Goal: Information Seeking & Learning: Compare options

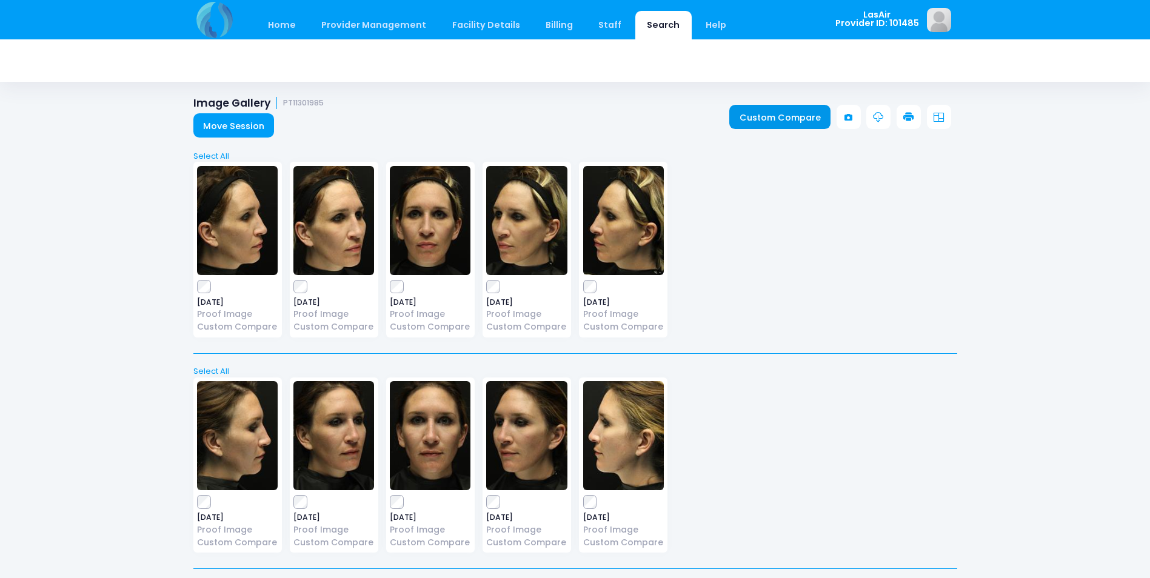
click at [794, 127] on link "Custom Compare" at bounding box center [779, 117] width 101 height 24
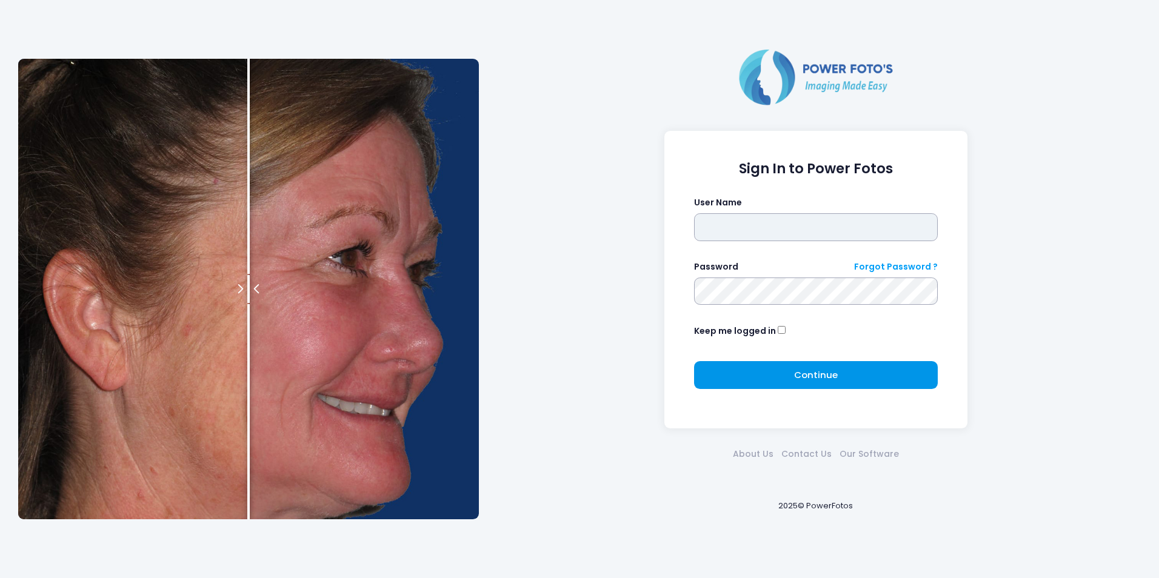
type input "******"
click at [793, 370] on button "Continue Please wait..." at bounding box center [816, 375] width 244 height 28
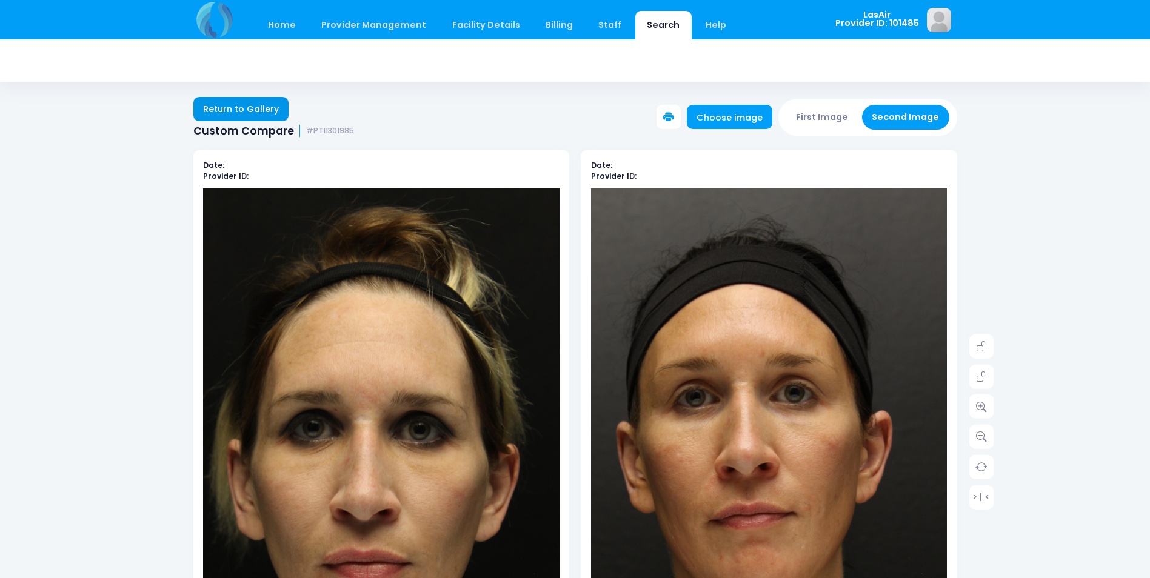
click at [233, 104] on link "Return to Gallery" at bounding box center [241, 109] width 96 height 24
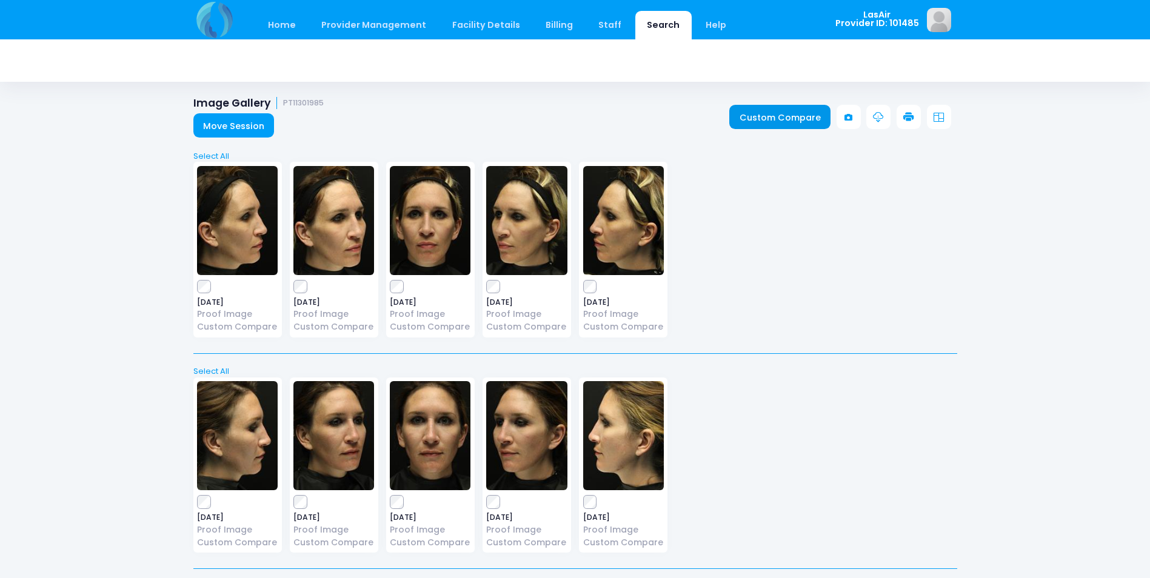
click at [819, 114] on link "Custom Compare" at bounding box center [779, 117] width 101 height 24
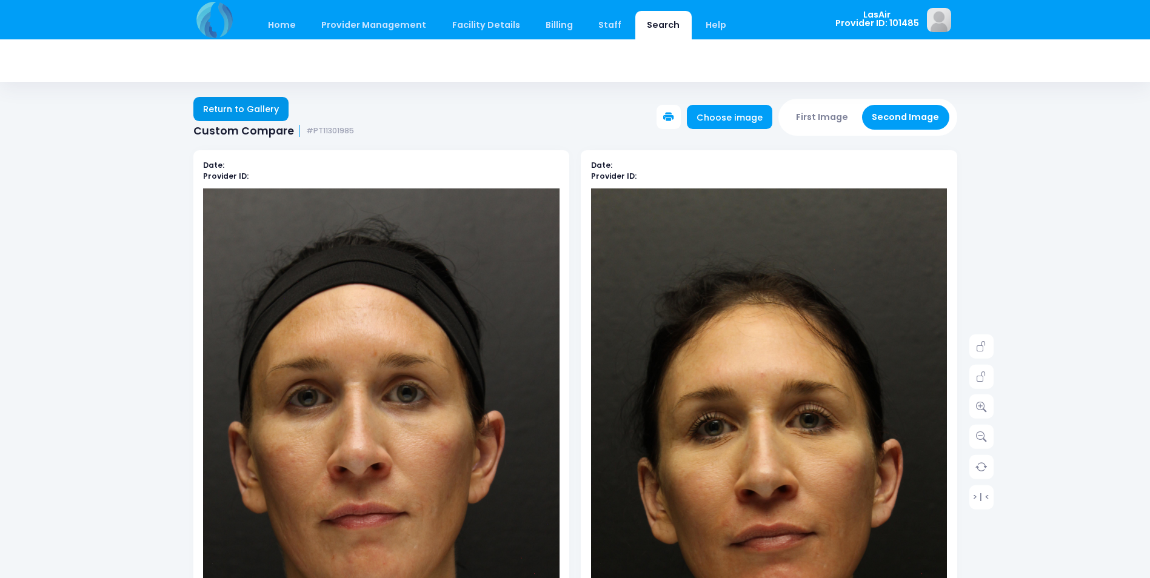
click at [255, 100] on link "Return to Gallery" at bounding box center [241, 109] width 96 height 24
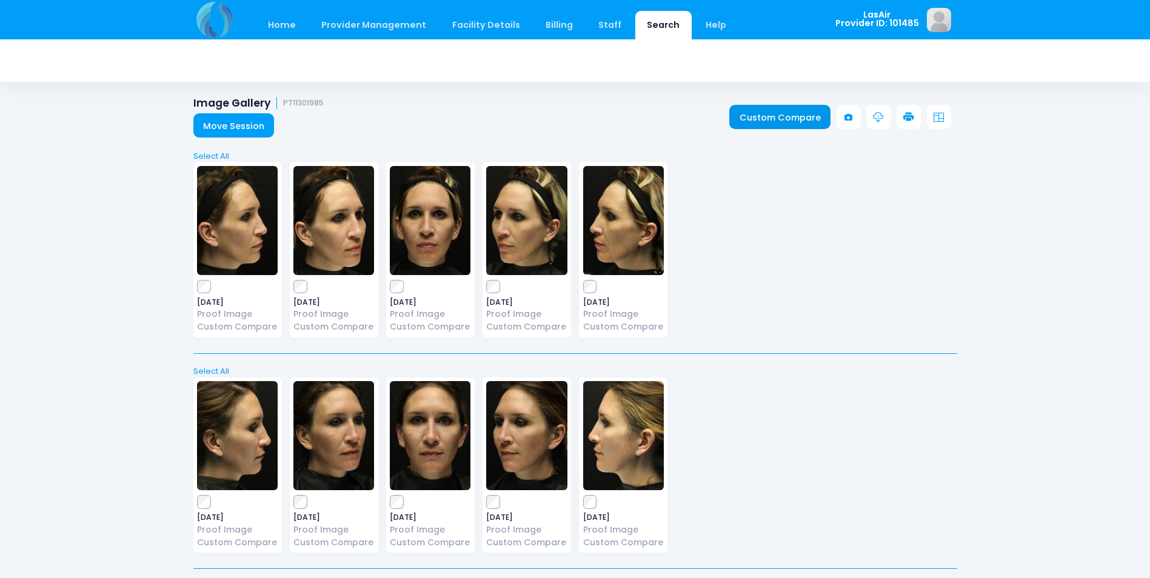
click at [764, 110] on link "Custom Compare" at bounding box center [779, 117] width 101 height 24
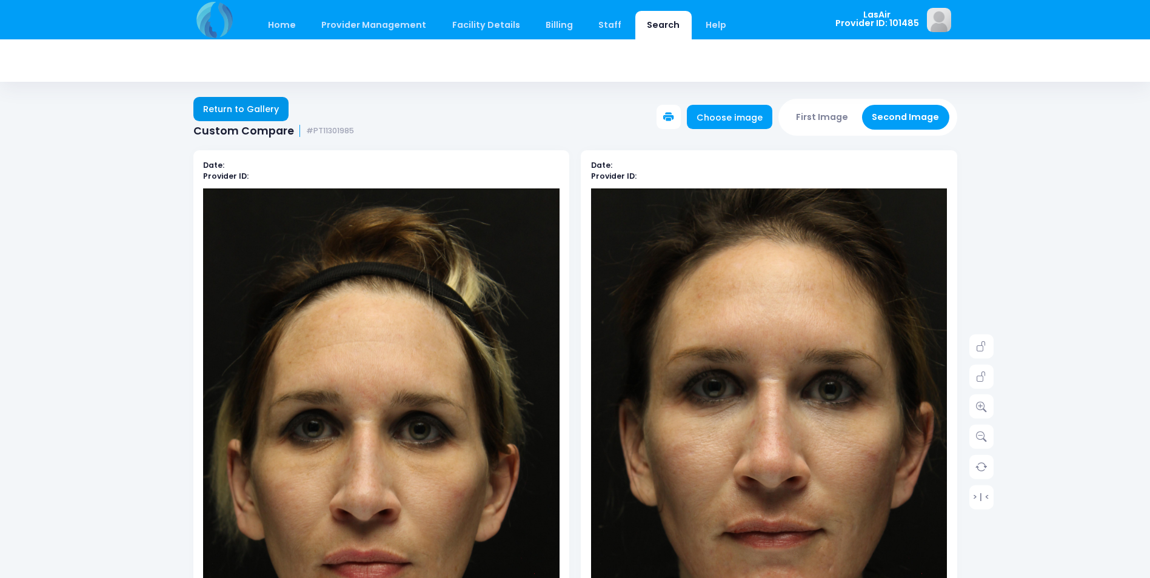
click at [250, 105] on link "Return to Gallery" at bounding box center [241, 109] width 96 height 24
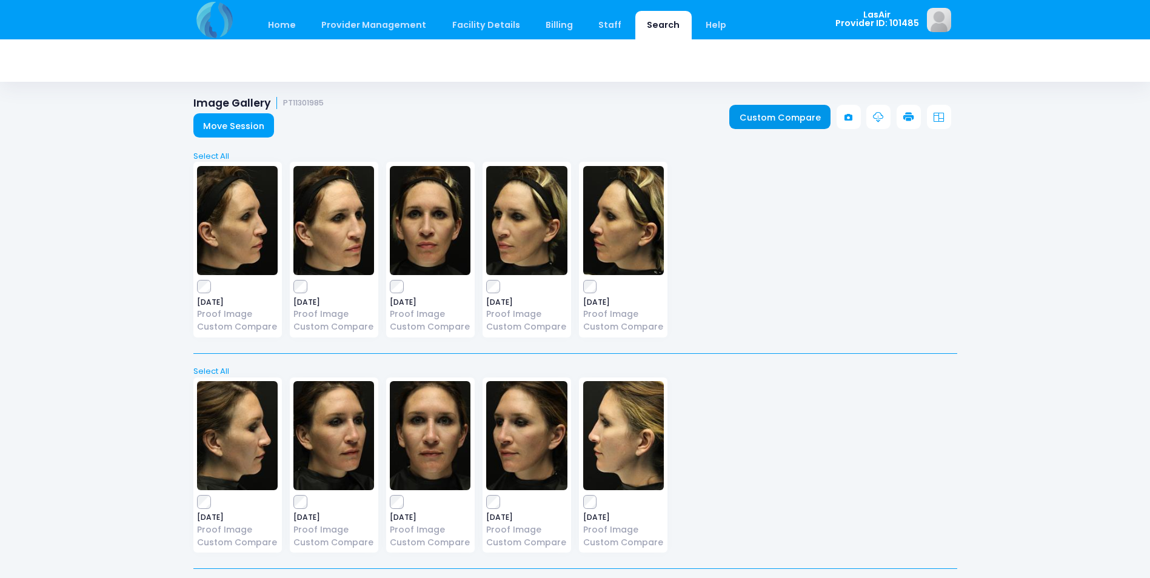
click at [749, 124] on link "Custom Compare" at bounding box center [779, 117] width 101 height 24
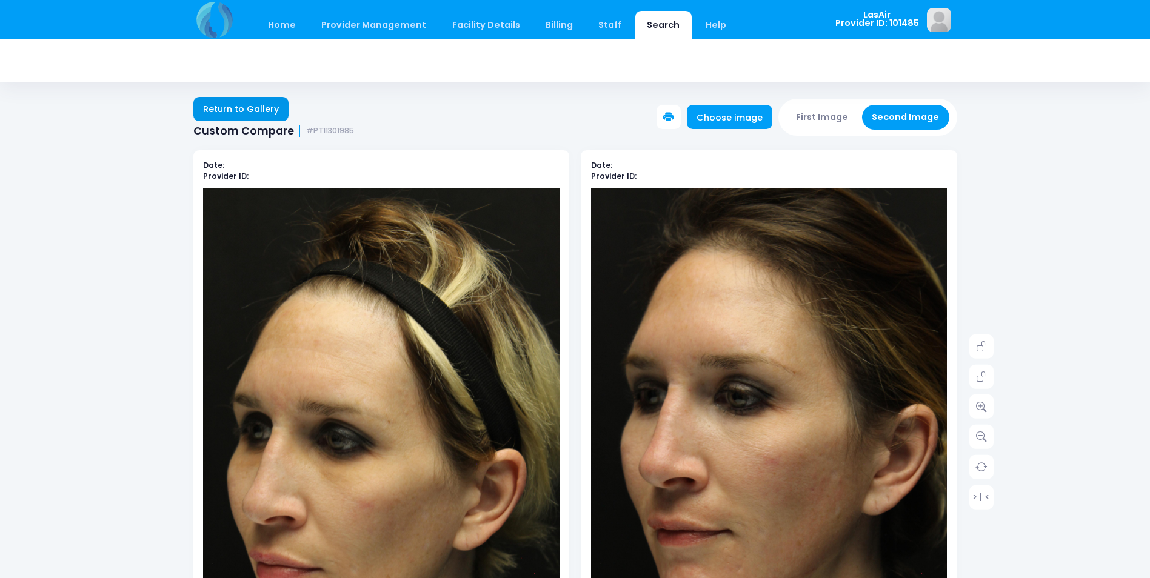
click at [250, 107] on link "Return to Gallery" at bounding box center [241, 109] width 96 height 24
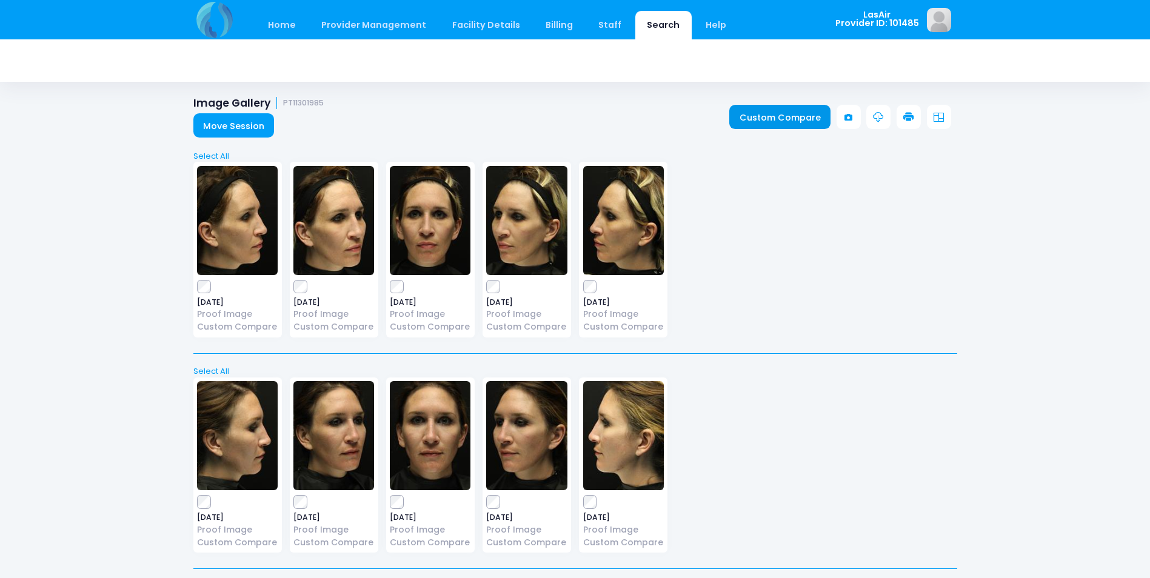
click at [746, 109] on link "Custom Compare" at bounding box center [779, 117] width 101 height 24
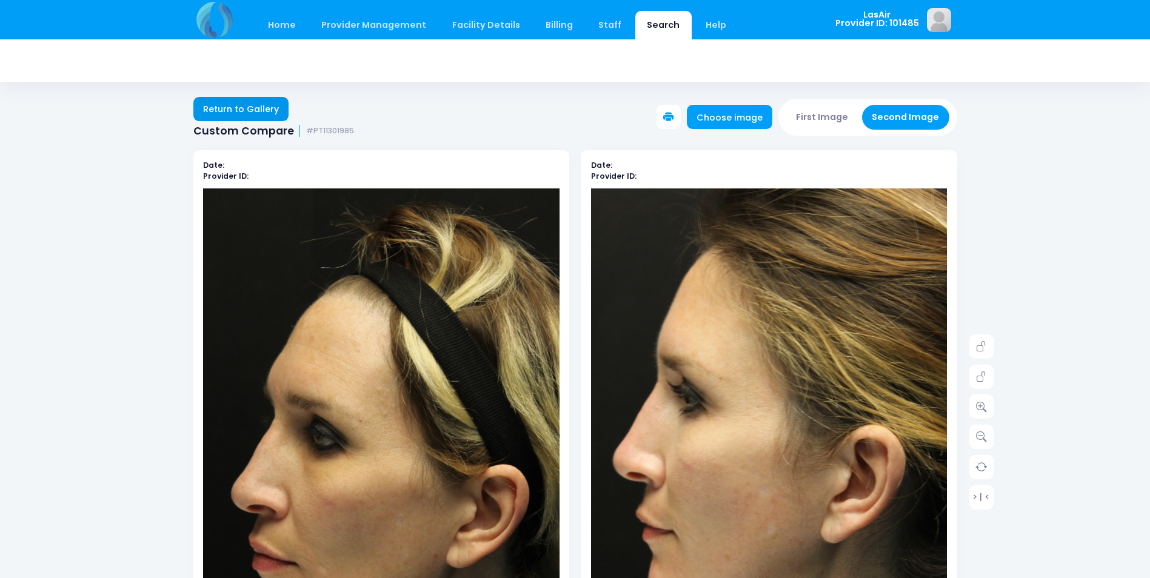
click at [238, 115] on link "Return to Gallery" at bounding box center [241, 109] width 96 height 24
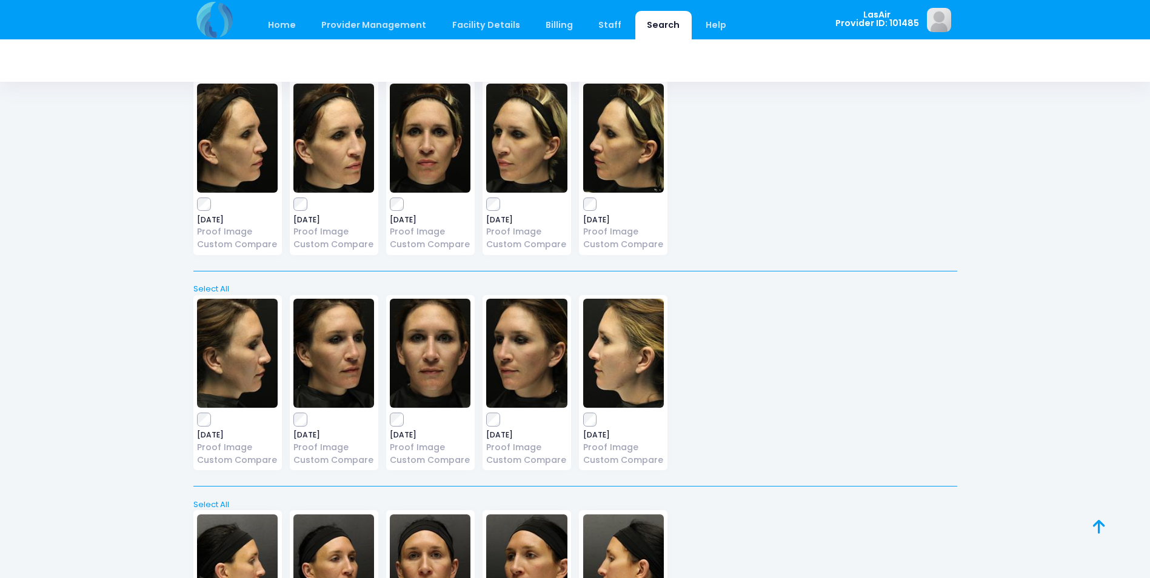
scroll to position [61, 0]
